Goal: Check status: Check status

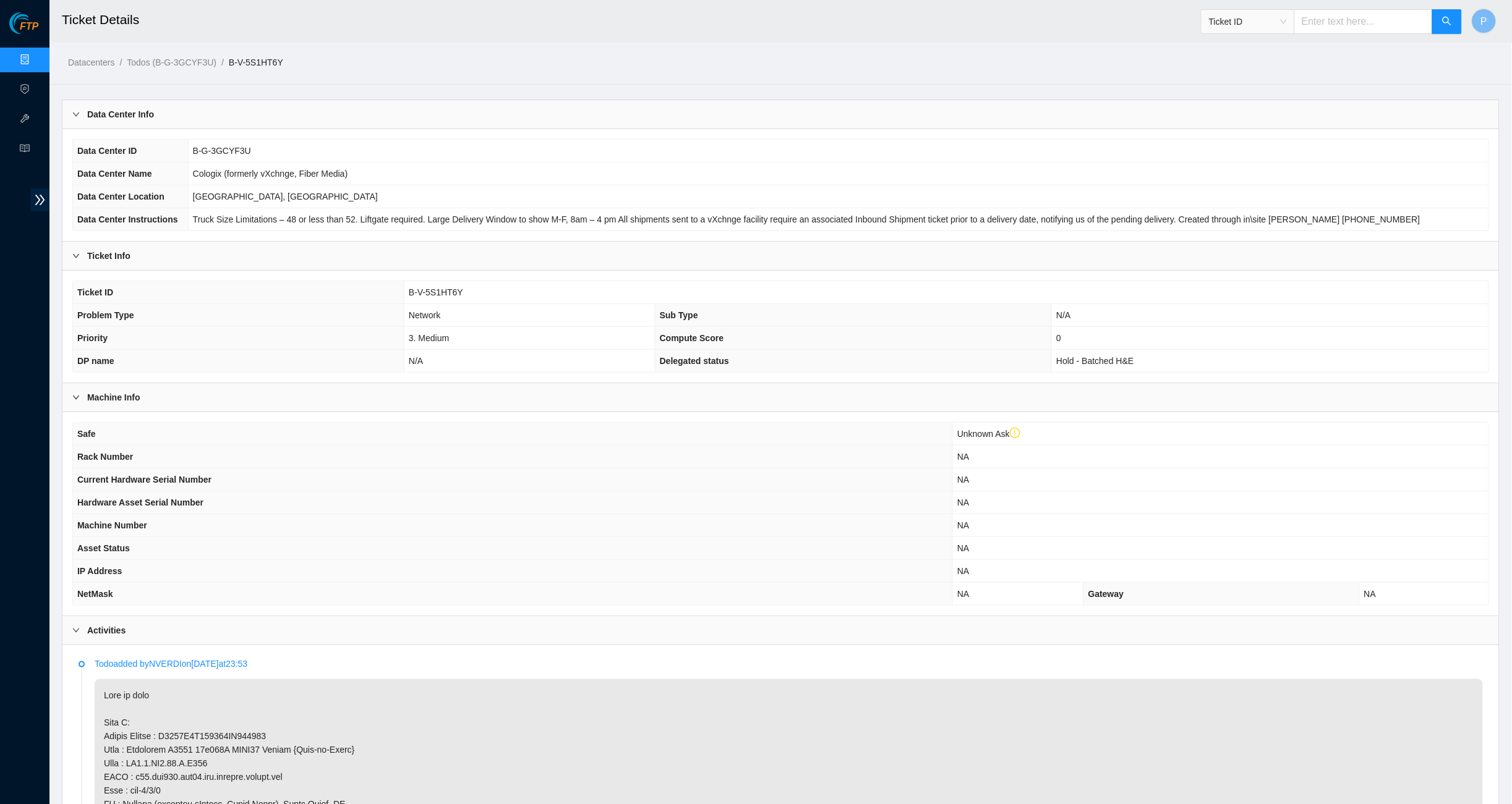
click at [1330, 20] on input "text" at bounding box center [1363, 21] width 139 height 24
type input "B-V-5S1HT6Y"
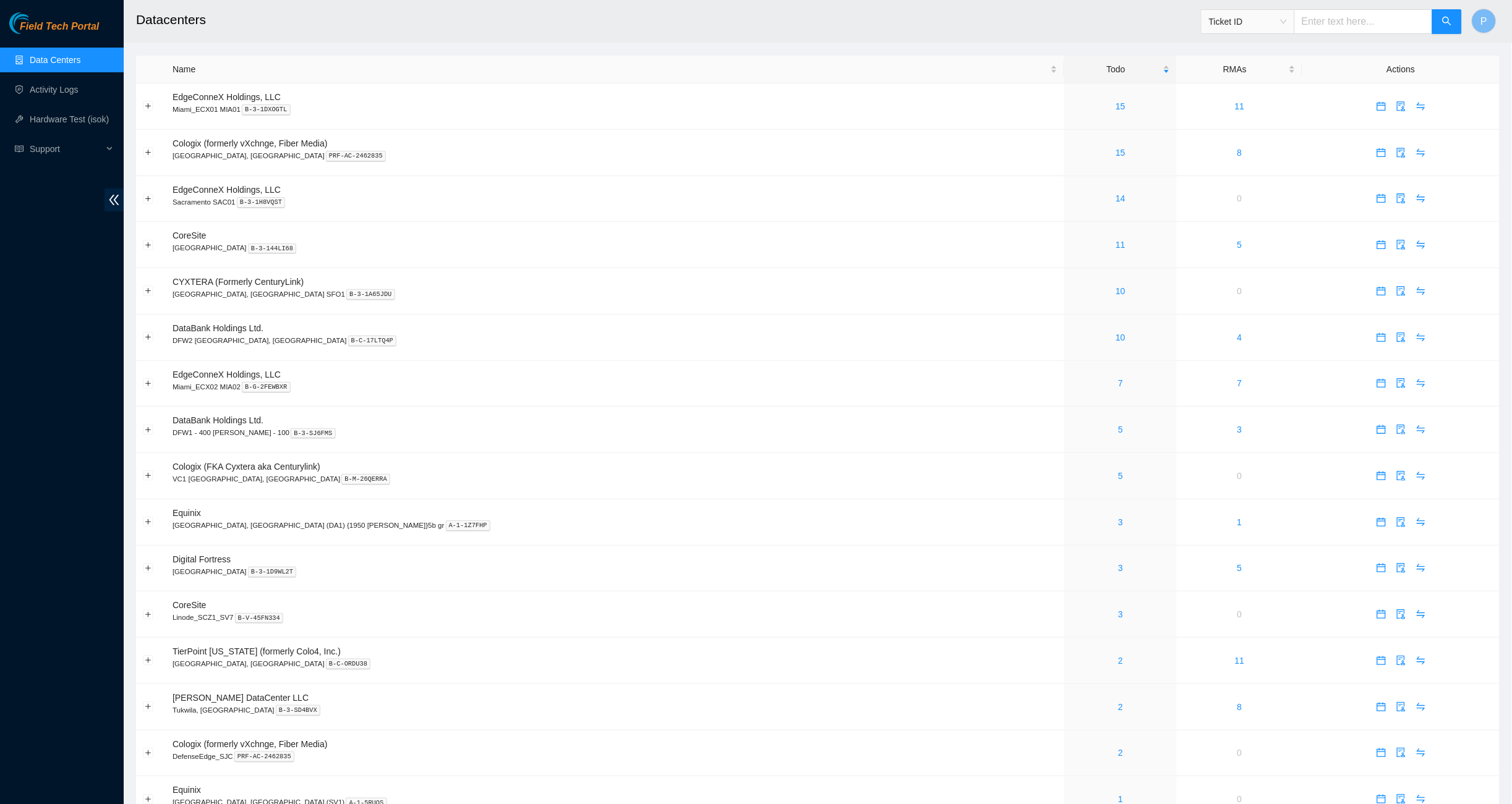
click at [1380, 22] on input "text" at bounding box center [1363, 21] width 139 height 24
paste input "B-V-5S1HT6Y"
type input "B-V-5S1HT6Y"
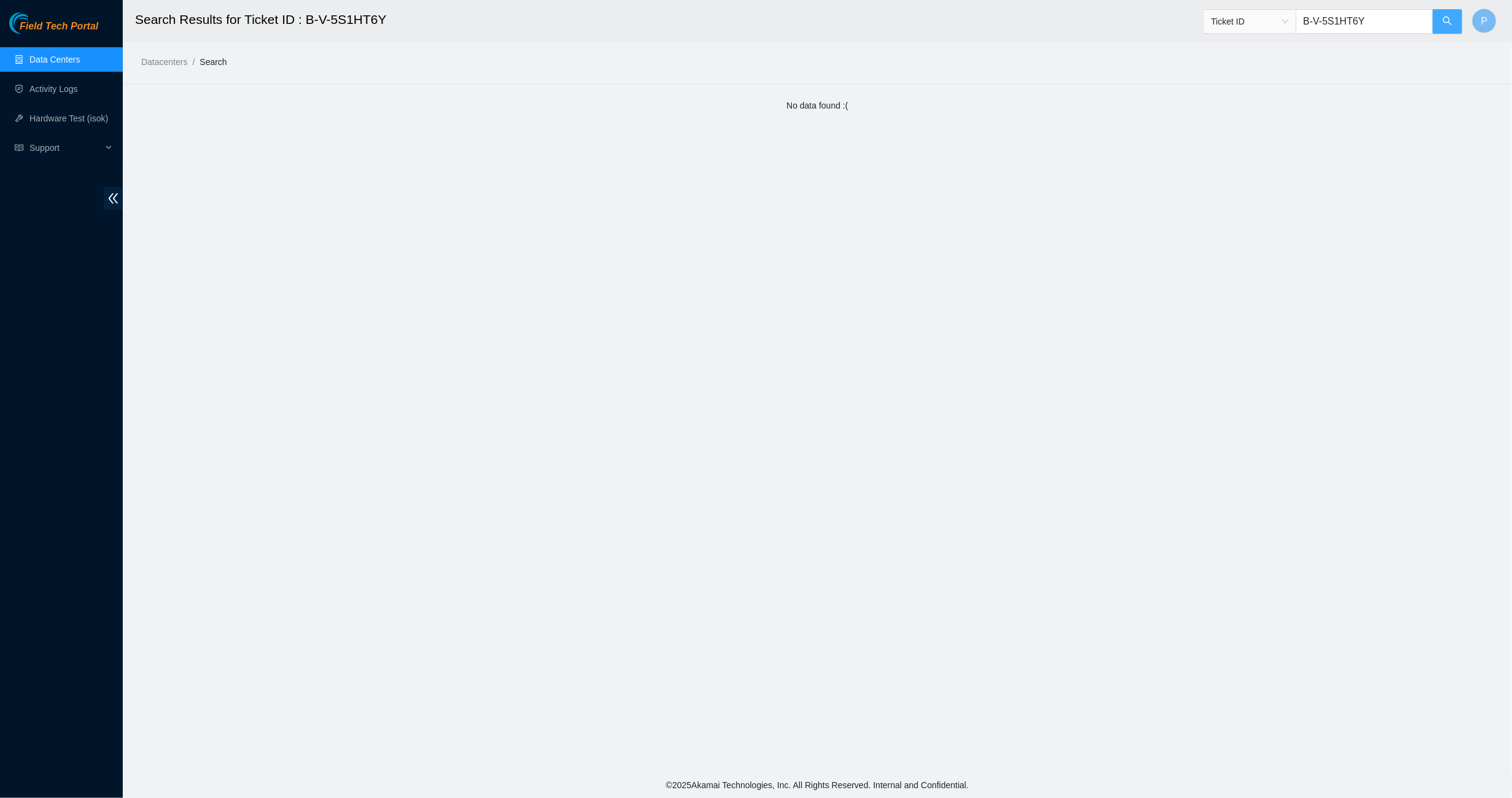
click at [1450, 24] on icon "search" at bounding box center [1447, 21] width 10 height 10
